Goal: Find specific page/section: Find specific page/section

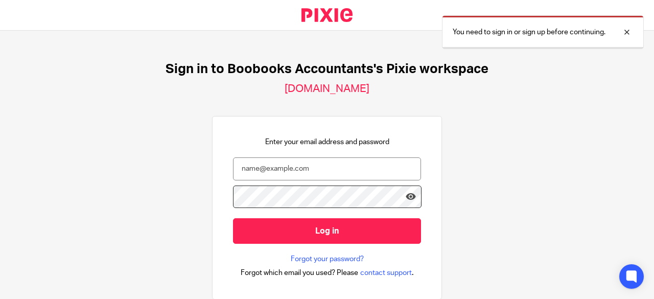
scroll to position [51, 0]
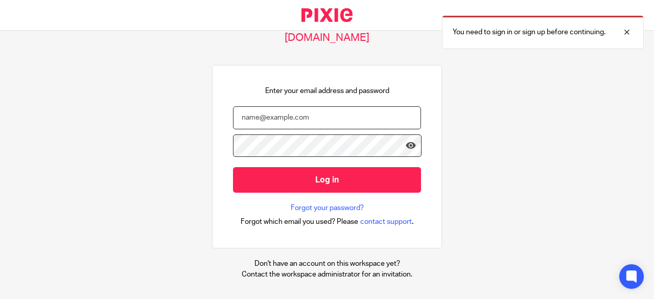
click at [250, 117] on input "email" at bounding box center [327, 117] width 188 height 23
type input "[EMAIL_ADDRESS][DOMAIN_NAME]"
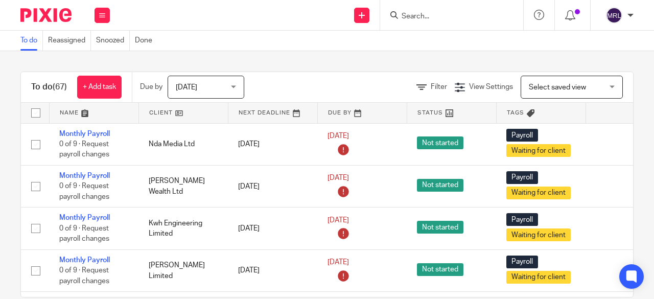
click at [419, 16] on input "Search" at bounding box center [447, 16] width 92 height 9
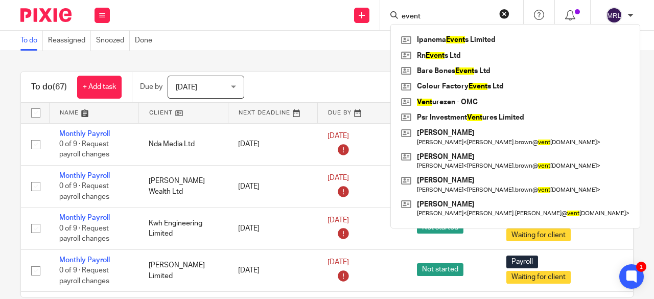
type input "event"
